Goal: Navigation & Orientation: Find specific page/section

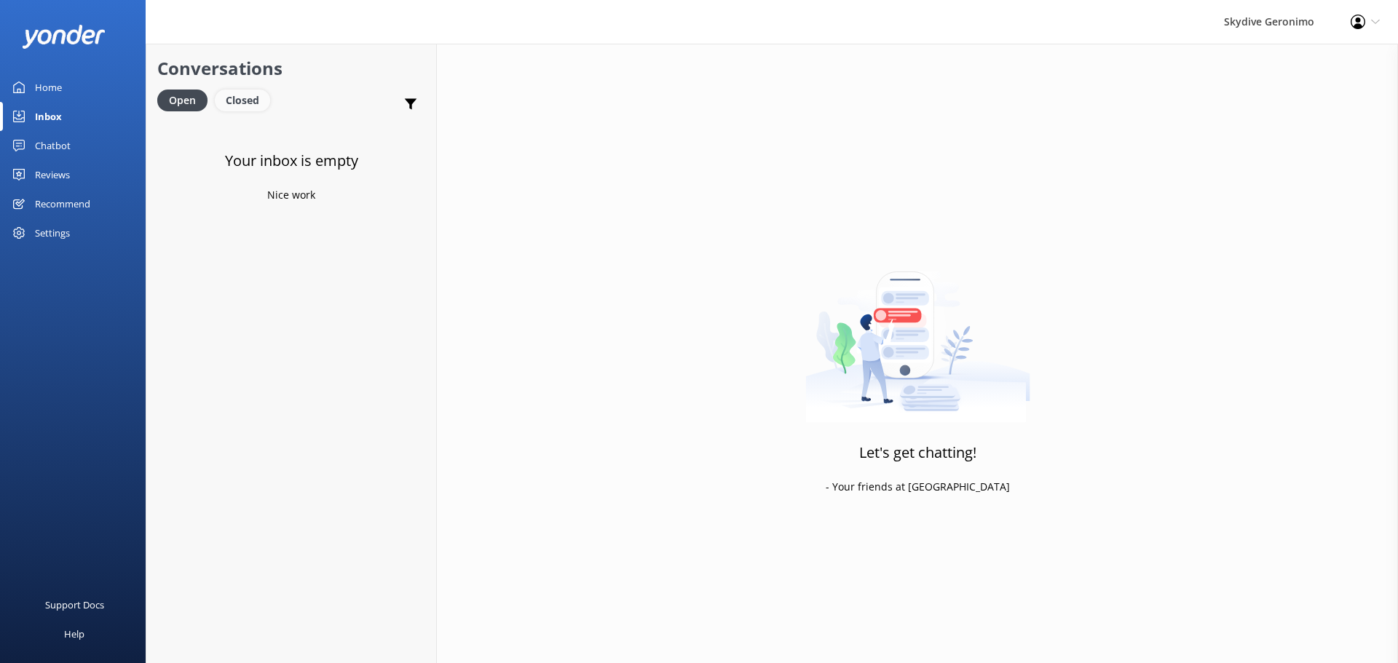
click at [225, 98] on div "Closed" at bounding box center [242, 101] width 55 height 22
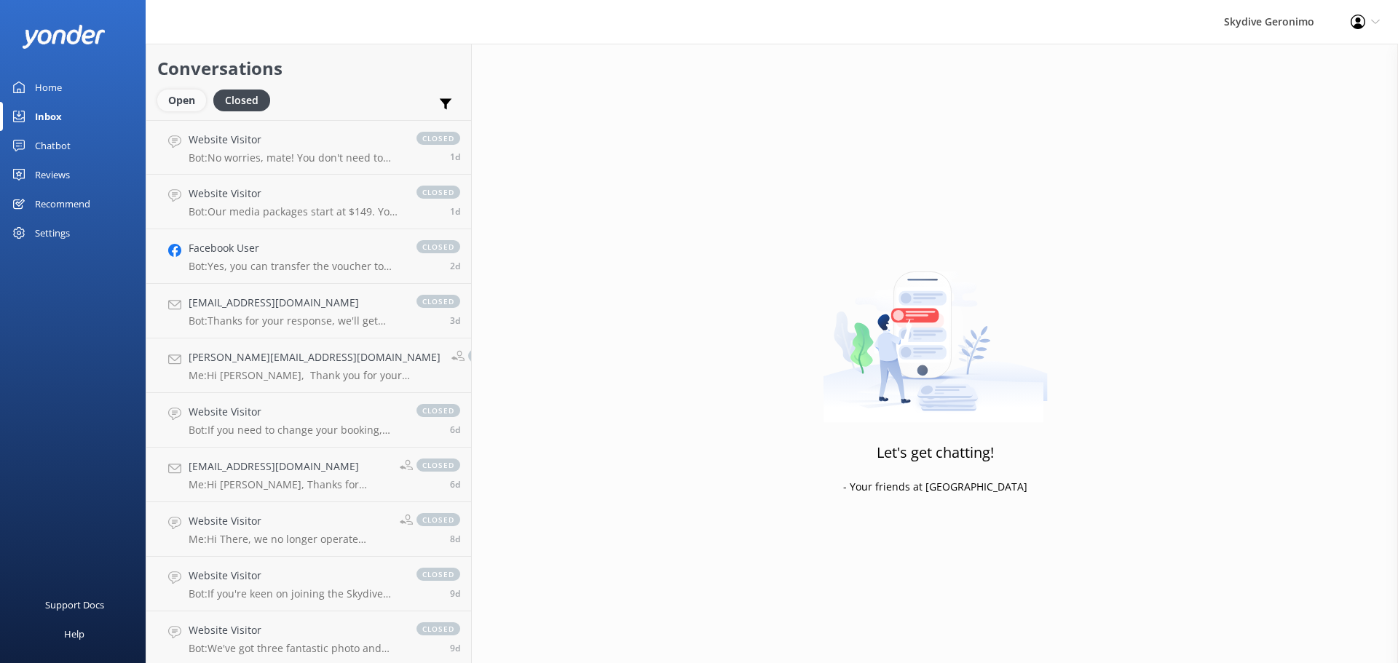
click at [176, 95] on div "Open" at bounding box center [181, 101] width 49 height 22
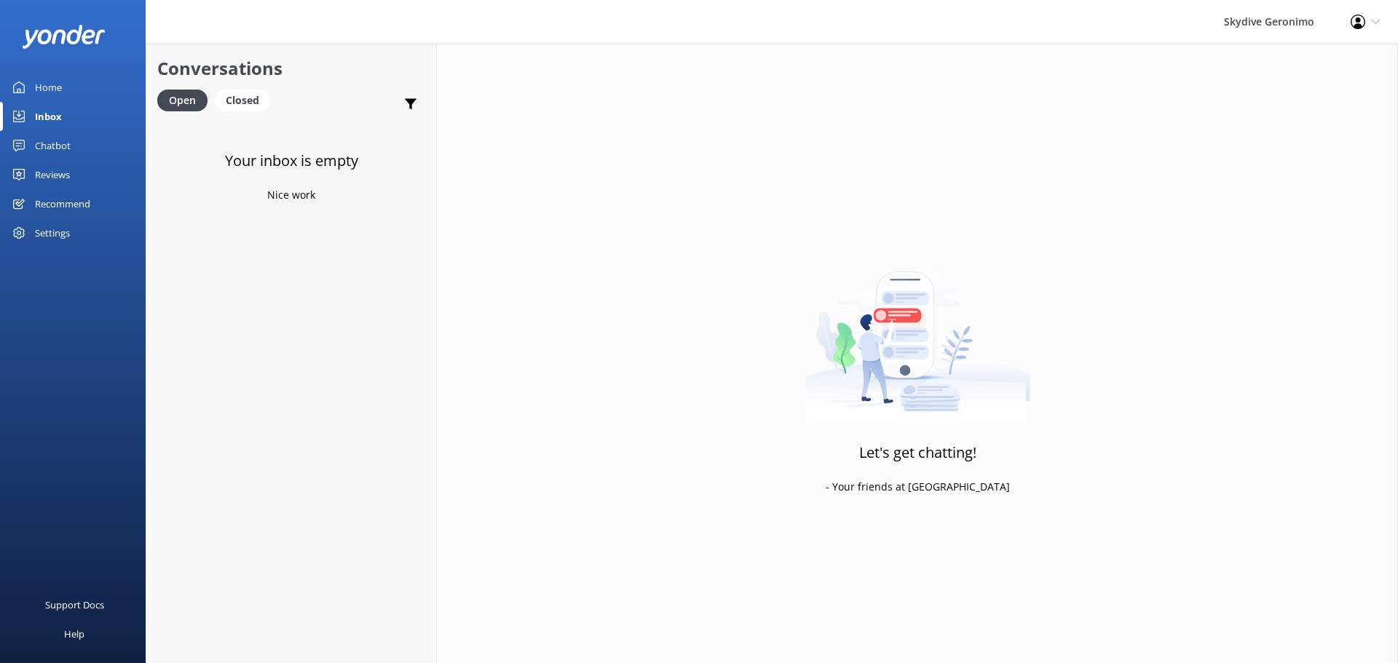
click at [71, 87] on link "Home" at bounding box center [73, 87] width 146 height 29
